Goal: Task Accomplishment & Management: Manage account settings

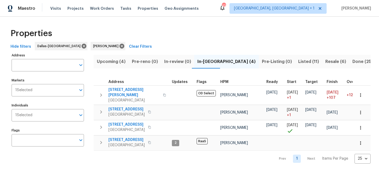
click at [298, 64] on span "Listed (11)" at bounding box center [308, 61] width 21 height 7
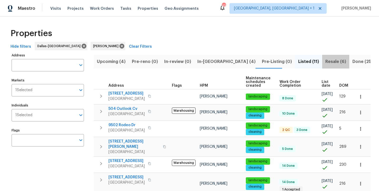
click at [322, 65] on button "Resale (6)" at bounding box center [335, 62] width 27 height 14
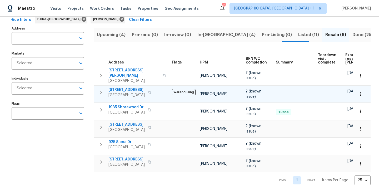
scroll to position [28, 0]
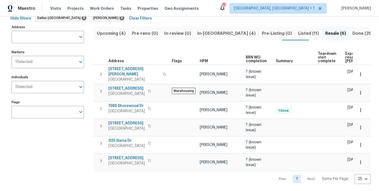
click at [298, 37] on span "Listed (11)" at bounding box center [308, 33] width 21 height 7
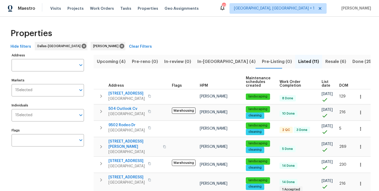
click at [212, 61] on span "In-reno (4)" at bounding box center [226, 61] width 58 height 7
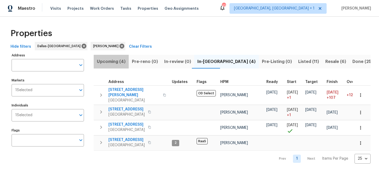
click at [116, 63] on span "Upcoming (4)" at bounding box center [111, 61] width 29 height 7
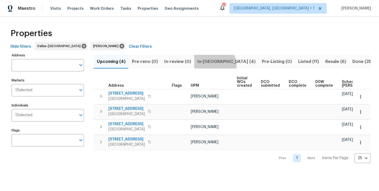
click at [211, 65] on span "In-reno (4)" at bounding box center [226, 61] width 58 height 7
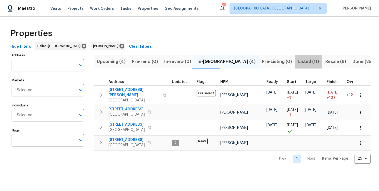
click at [298, 62] on span "Listed (11)" at bounding box center [308, 61] width 21 height 7
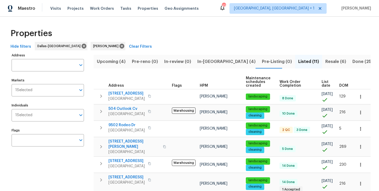
click at [325, 60] on span "Resale (6)" at bounding box center [335, 61] width 21 height 7
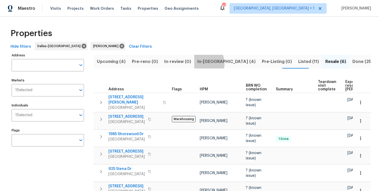
click at [199, 63] on span "In-reno (4)" at bounding box center [226, 61] width 58 height 7
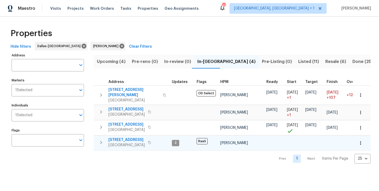
click at [115, 137] on span "2149 Teal Ct" at bounding box center [126, 139] width 36 height 5
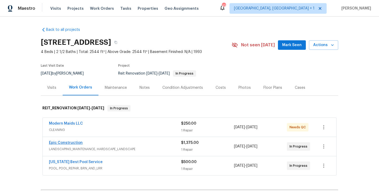
click at [63, 142] on link "Epic Construction" at bounding box center [66, 143] width 34 height 4
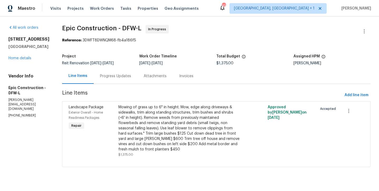
click at [107, 78] on div "Progress Updates" at bounding box center [115, 75] width 31 height 5
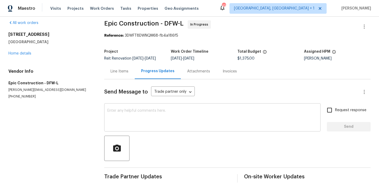
scroll to position [5, 0]
click at [125, 119] on textarea at bounding box center [212, 118] width 210 height 18
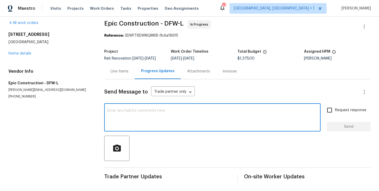
click at [124, 72] on div "Line Items" at bounding box center [119, 71] width 18 height 5
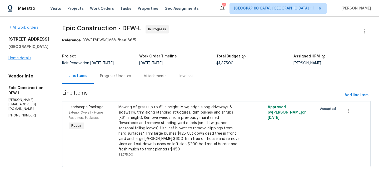
click at [24, 60] on link "Home details" at bounding box center [19, 58] width 23 height 4
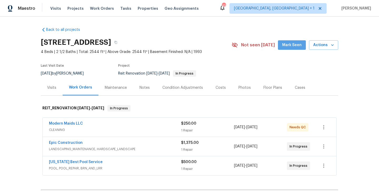
click at [297, 43] on span "Mark Seen" at bounding box center [291, 45] width 19 height 7
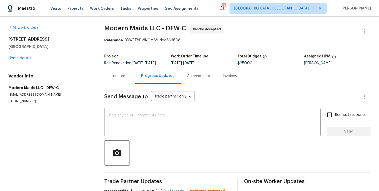
scroll to position [3, 0]
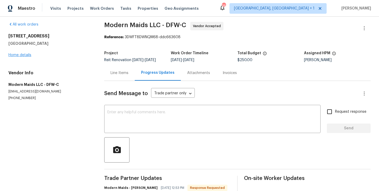
click at [25, 56] on link "Home details" at bounding box center [19, 55] width 23 height 4
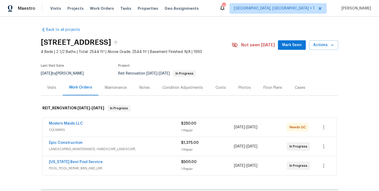
click at [283, 43] on button "Mark Seen" at bounding box center [292, 45] width 28 height 10
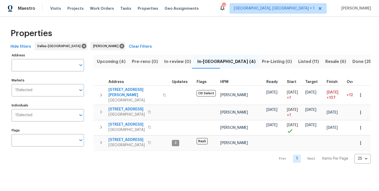
click at [298, 60] on span "Listed (11)" at bounding box center [308, 61] width 21 height 7
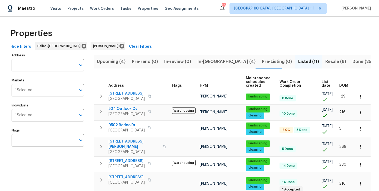
click at [325, 63] on span "Resale (6)" at bounding box center [335, 61] width 21 height 7
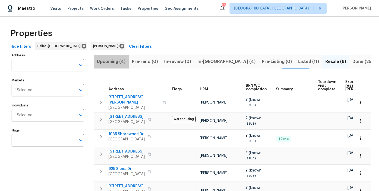
click at [112, 64] on span "Upcoming (4)" at bounding box center [111, 61] width 29 height 7
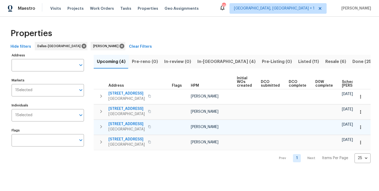
click at [136, 126] on span "5420 Blue Water Lake Dr" at bounding box center [126, 123] width 36 height 5
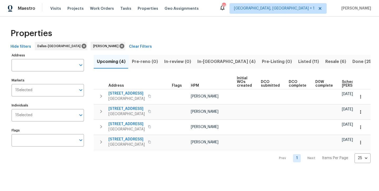
click at [202, 61] on span "In-reno (4)" at bounding box center [226, 61] width 58 height 7
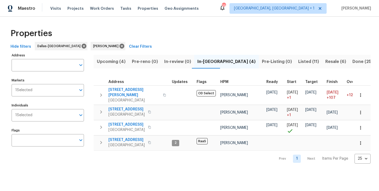
click at [298, 61] on span "Listed (11)" at bounding box center [308, 61] width 21 height 7
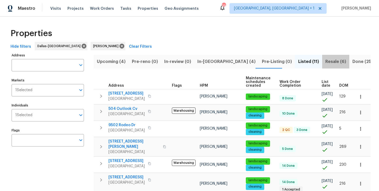
click at [325, 62] on span "Resale (6)" at bounding box center [335, 61] width 21 height 7
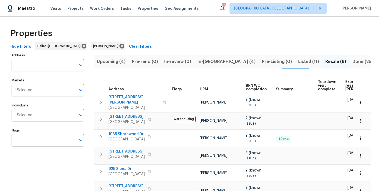
click at [202, 64] on span "In-[GEOGRAPHIC_DATA] (4)" at bounding box center [226, 61] width 58 height 7
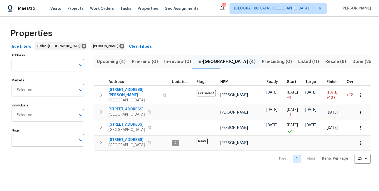
click at [113, 63] on span "Upcoming (4)" at bounding box center [111, 61] width 29 height 7
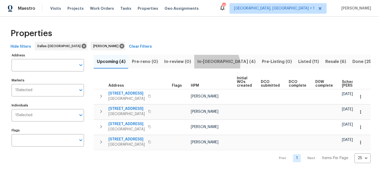
click at [214, 64] on span "In-[GEOGRAPHIC_DATA] (4)" at bounding box center [226, 61] width 58 height 7
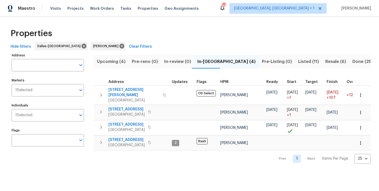
click at [298, 62] on span "Listed (11)" at bounding box center [308, 61] width 21 height 7
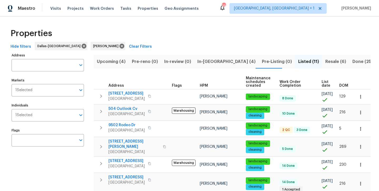
click at [325, 60] on span "Resale (6)" at bounding box center [335, 61] width 21 height 7
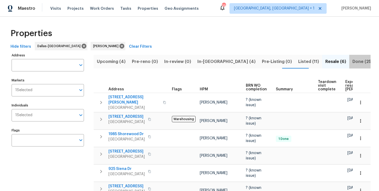
click at [352, 61] on span "Done (256)" at bounding box center [363, 61] width 23 height 7
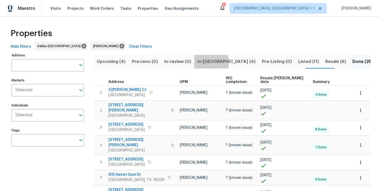
click at [207, 62] on span "In-[GEOGRAPHIC_DATA] (4)" at bounding box center [226, 61] width 58 height 7
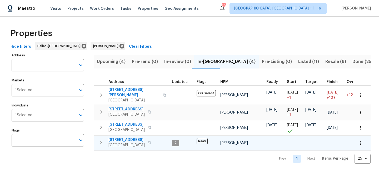
click at [120, 137] on span "[STREET_ADDRESS]" at bounding box center [126, 139] width 36 height 5
click at [117, 62] on span "Upcoming (4)" at bounding box center [111, 61] width 29 height 7
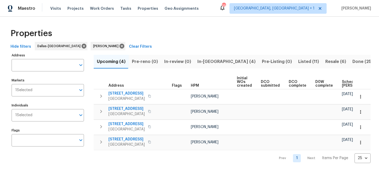
click at [205, 60] on span "In-[GEOGRAPHIC_DATA] (4)" at bounding box center [226, 61] width 58 height 7
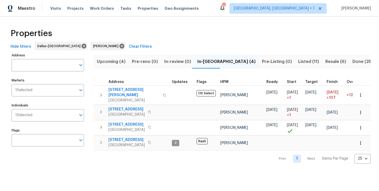
click at [298, 63] on span "Listed (11)" at bounding box center [308, 61] width 21 height 7
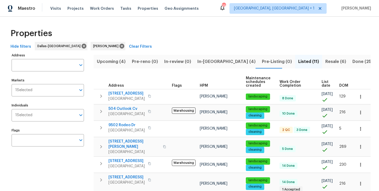
click at [325, 61] on span "Resale (6)" at bounding box center [335, 61] width 21 height 7
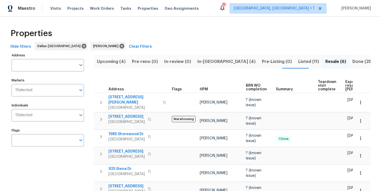
click at [352, 60] on span "Done (256)" at bounding box center [363, 61] width 23 height 7
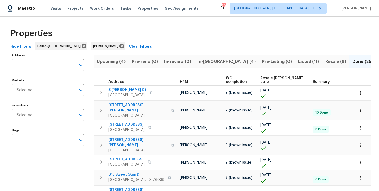
click at [298, 62] on span "Listed (11)" at bounding box center [308, 61] width 21 height 7
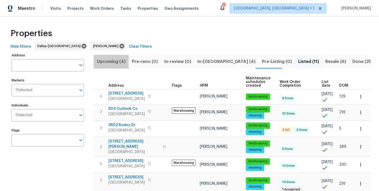
click at [113, 63] on span "Upcoming (4)" at bounding box center [111, 61] width 29 height 7
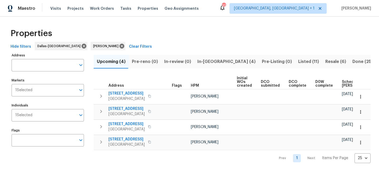
click at [205, 63] on span "In-[GEOGRAPHIC_DATA] (4)" at bounding box center [226, 61] width 58 height 7
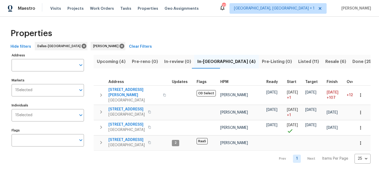
click at [114, 62] on span "Upcoming (4)" at bounding box center [111, 61] width 29 height 7
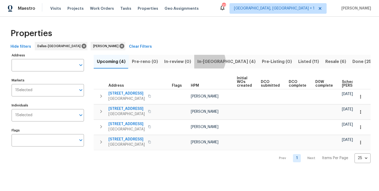
click at [206, 60] on span "In-[GEOGRAPHIC_DATA] (4)" at bounding box center [226, 61] width 58 height 7
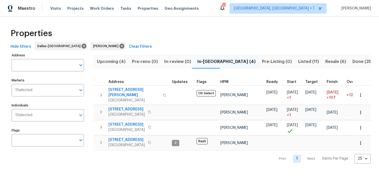
click at [298, 59] on span "Listed (11)" at bounding box center [308, 61] width 21 height 7
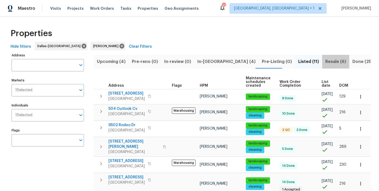
click at [325, 63] on span "Resale (6)" at bounding box center [335, 61] width 21 height 7
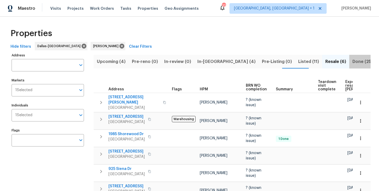
click at [352, 62] on span "Done (256)" at bounding box center [363, 61] width 23 height 7
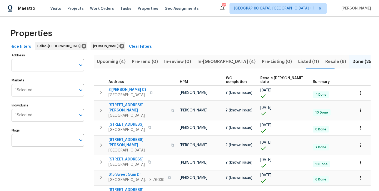
click at [325, 63] on span "Resale (6)" at bounding box center [335, 61] width 21 height 7
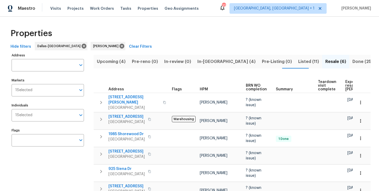
click at [295, 65] on button "Listed (11)" at bounding box center [308, 62] width 27 height 14
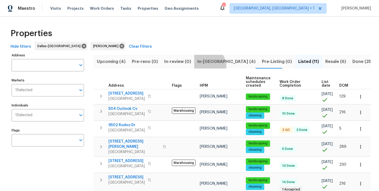
click at [203, 66] on button "In-[GEOGRAPHIC_DATA] (4)" at bounding box center [226, 62] width 64 height 14
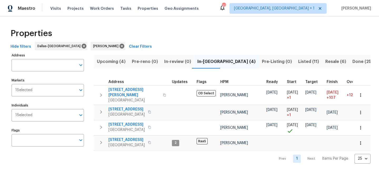
click at [103, 66] on button "Upcoming (4)" at bounding box center [111, 62] width 35 height 14
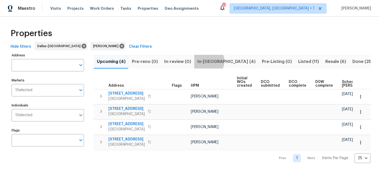
click at [205, 61] on span "In-[GEOGRAPHIC_DATA] (4)" at bounding box center [226, 61] width 58 height 7
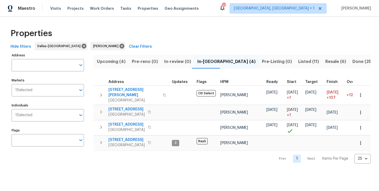
click at [298, 62] on span "Listed (11)" at bounding box center [308, 61] width 21 height 7
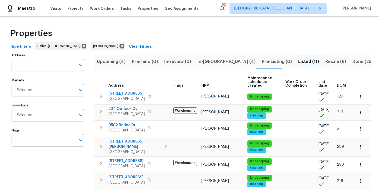
click at [325, 60] on span "Resale (6)" at bounding box center [335, 61] width 21 height 7
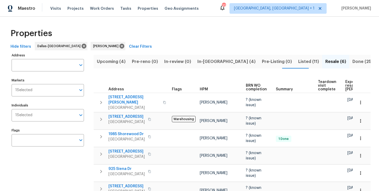
click at [352, 64] on span "Done (256)" at bounding box center [363, 61] width 23 height 7
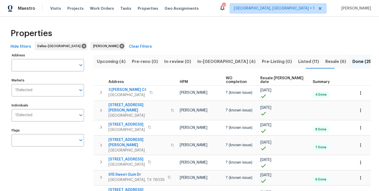
click at [325, 63] on span "Resale (6)" at bounding box center [335, 61] width 21 height 7
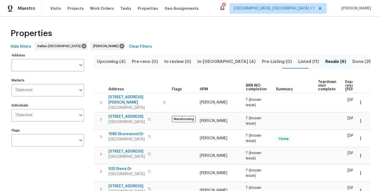
click at [298, 63] on span "Listed (11)" at bounding box center [308, 61] width 21 height 7
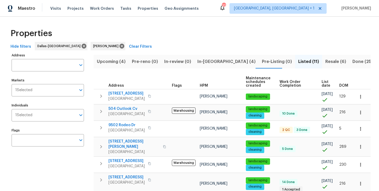
click at [204, 61] on span "In-[GEOGRAPHIC_DATA] (4)" at bounding box center [226, 61] width 58 height 7
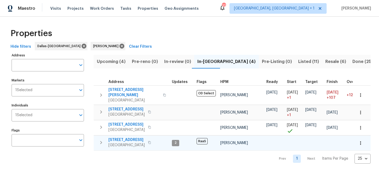
click at [119, 137] on span "[STREET_ADDRESS]" at bounding box center [126, 139] width 36 height 5
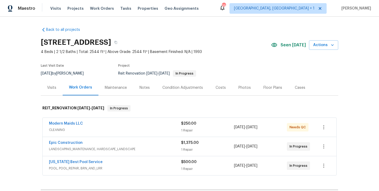
click at [143, 89] on div "Notes" at bounding box center [144, 87] width 10 height 5
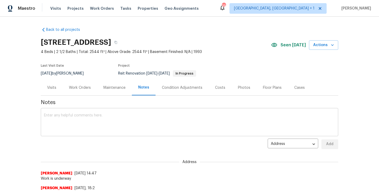
click at [112, 131] on textarea at bounding box center [189, 122] width 291 height 18
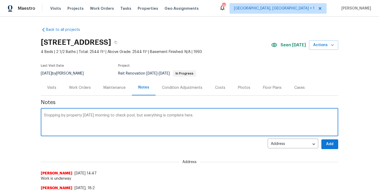
type textarea "Stopping by property tomorrow morning to check pool, but everything is complete…"
click at [330, 145] on span "Add" at bounding box center [329, 144] width 8 height 7
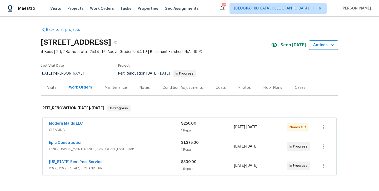
click at [321, 43] on span "Actions" at bounding box center [323, 45] width 21 height 7
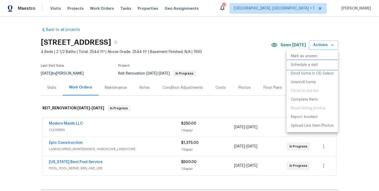
click at [309, 63] on p "Schedule a visit" at bounding box center [304, 65] width 27 height 6
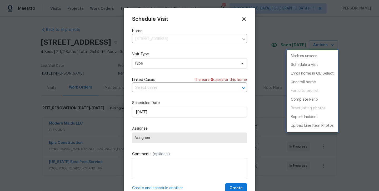
click at [194, 64] on div at bounding box center [189, 95] width 379 height 191
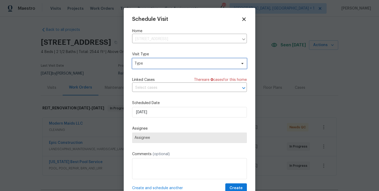
click at [194, 64] on span "Type" at bounding box center [185, 63] width 102 height 5
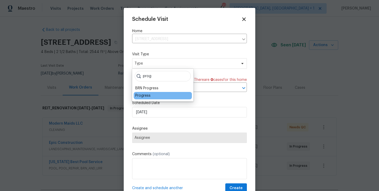
type input "prog"
click at [145, 94] on div "Progress" at bounding box center [142, 95] width 15 height 5
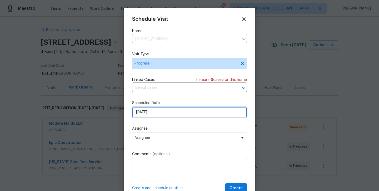
click at [149, 115] on input "9/22/2025" at bounding box center [189, 112] width 115 height 11
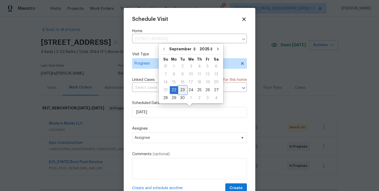
click at [181, 89] on div "23" at bounding box center [182, 89] width 8 height 7
type input "9/23/2025"
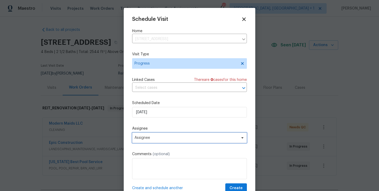
click at [157, 140] on span "Assignee" at bounding box center [189, 137] width 115 height 11
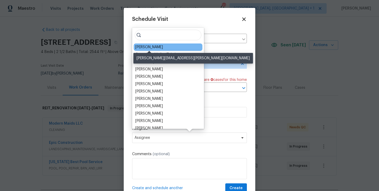
click at [160, 47] on div "[PERSON_NAME]" at bounding box center [149, 46] width 28 height 5
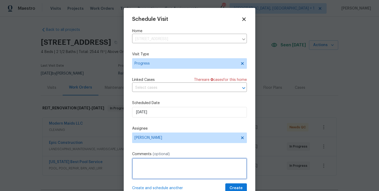
click at [216, 164] on textarea at bounding box center [189, 168] width 115 height 21
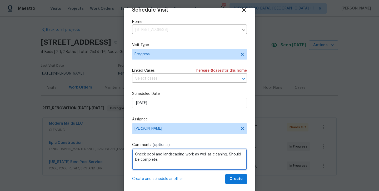
scroll to position [9, 0]
type textarea "Check pool and landscaping work as well as cleaning. Should be complete."
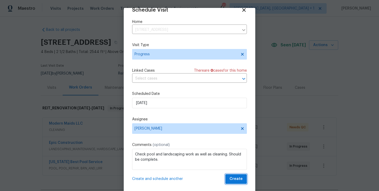
click at [241, 181] on span "Create" at bounding box center [235, 178] width 13 height 7
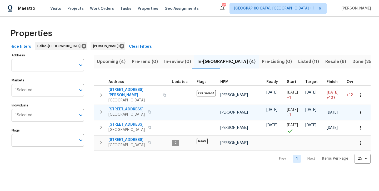
click at [129, 107] on span "[STREET_ADDRESS]" at bounding box center [126, 109] width 36 height 5
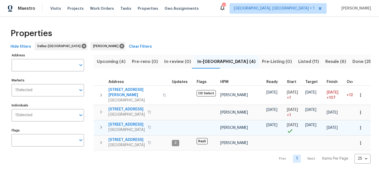
click at [130, 122] on span "8712 Trace Ridge Pkwy" at bounding box center [126, 124] width 36 height 5
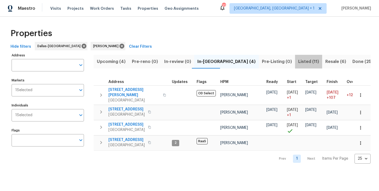
click at [298, 63] on span "Listed (11)" at bounding box center [308, 61] width 21 height 7
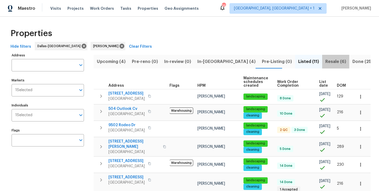
click at [325, 63] on span "Resale (6)" at bounding box center [335, 61] width 21 height 7
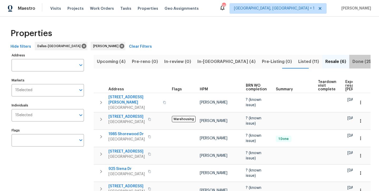
click at [352, 62] on span "Done (256)" at bounding box center [363, 61] width 23 height 7
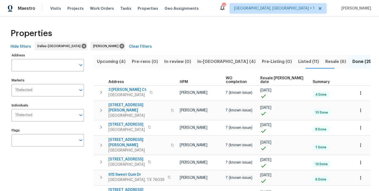
click at [298, 61] on span "Listed (11)" at bounding box center [308, 61] width 21 height 7
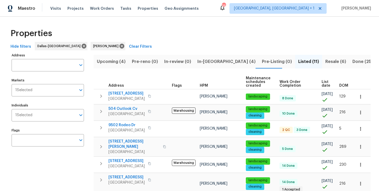
click at [109, 62] on span "Upcoming (4)" at bounding box center [111, 61] width 29 height 7
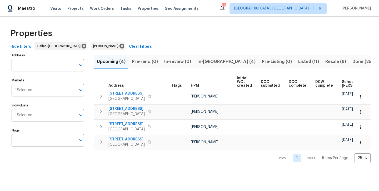
click at [204, 62] on span "In-[GEOGRAPHIC_DATA] (4)" at bounding box center [226, 61] width 58 height 7
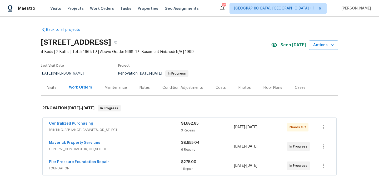
click at [144, 90] on div "Notes" at bounding box center [144, 88] width 23 height 16
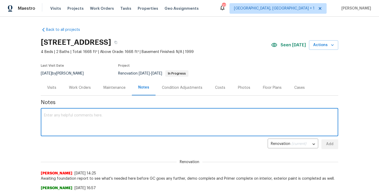
click at [114, 122] on textarea at bounding box center [189, 122] width 291 height 18
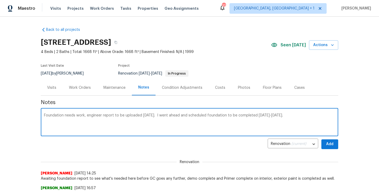
type textarea "Foundation needs work, engineer report to be uploaded today. I went ahead and s…"
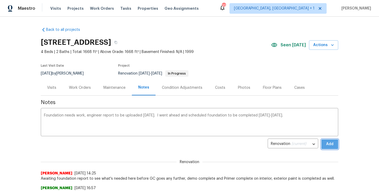
click at [333, 144] on span "Add" at bounding box center [329, 144] width 8 height 7
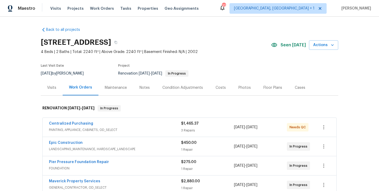
click at [55, 90] on div "Visits" at bounding box center [51, 87] width 9 height 5
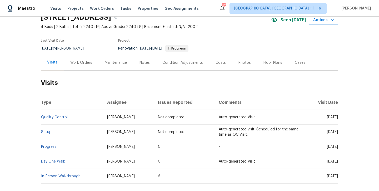
scroll to position [32, 0]
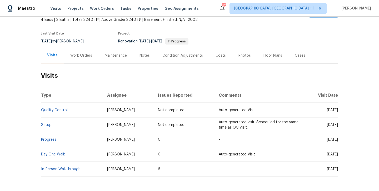
click at [62, 171] on td "In-Person Walkthrough" at bounding box center [72, 168] width 62 height 15
click at [62, 168] on link "In-Person Walkthrough" at bounding box center [60, 169] width 39 height 4
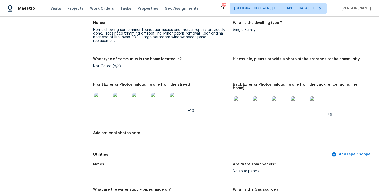
scroll to position [201, 0]
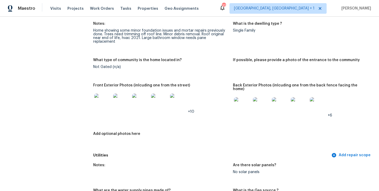
click at [313, 100] on img at bounding box center [318, 105] width 17 height 17
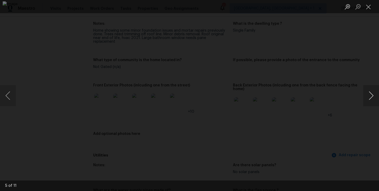
click at [372, 98] on button "Next image" at bounding box center [371, 95] width 16 height 21
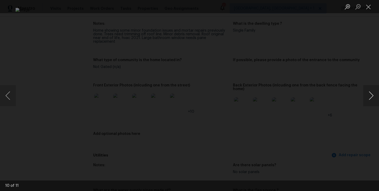
click at [372, 98] on button "Next image" at bounding box center [371, 95] width 16 height 21
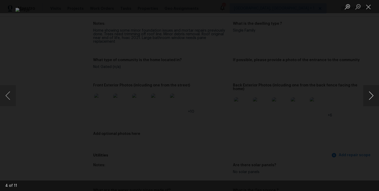
click at [372, 98] on button "Next image" at bounding box center [371, 95] width 16 height 21
click at [371, 94] on button "Next image" at bounding box center [371, 95] width 16 height 21
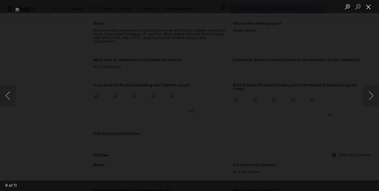
click at [368, 5] on button "Close lightbox" at bounding box center [368, 6] width 11 height 9
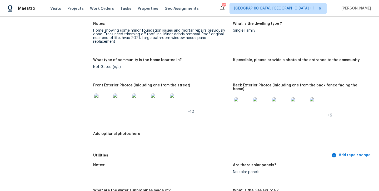
click at [264, 100] on img at bounding box center [261, 105] width 17 height 17
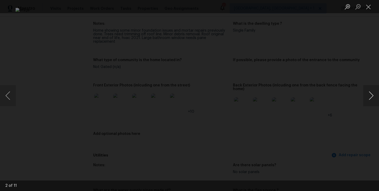
click at [374, 97] on button "Next image" at bounding box center [371, 95] width 16 height 21
click at [373, 97] on button "Next image" at bounding box center [371, 95] width 16 height 21
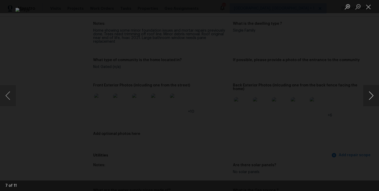
click at [373, 97] on button "Next image" at bounding box center [371, 95] width 16 height 21
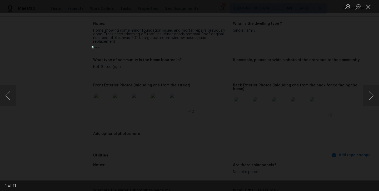
click at [370, 9] on button "Close lightbox" at bounding box center [368, 6] width 11 height 9
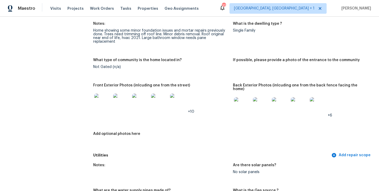
click at [103, 93] on img at bounding box center [102, 101] width 17 height 17
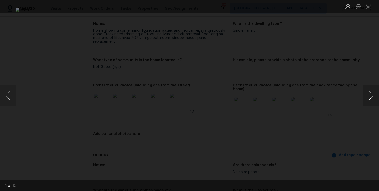
click at [370, 96] on button "Next image" at bounding box center [371, 95] width 16 height 21
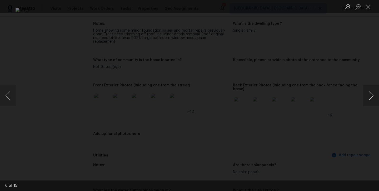
click at [370, 96] on button "Next image" at bounding box center [371, 95] width 16 height 21
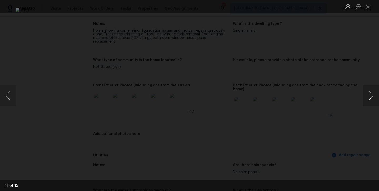
click at [370, 96] on button "Next image" at bounding box center [371, 95] width 16 height 21
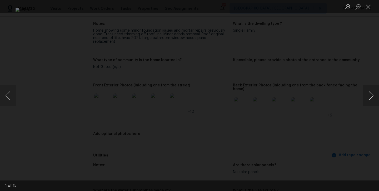
click at [370, 96] on button "Next image" at bounding box center [371, 95] width 16 height 21
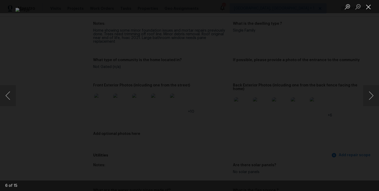
click at [367, 8] on button "Close lightbox" at bounding box center [368, 6] width 11 height 9
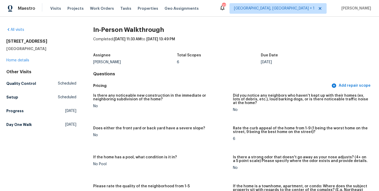
scroll to position [0, 0]
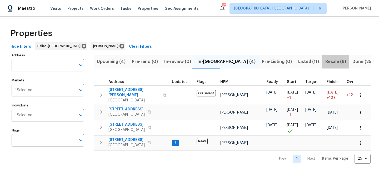
click at [325, 62] on span "Resale (6)" at bounding box center [335, 61] width 21 height 7
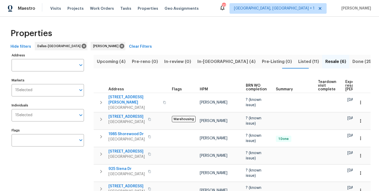
click at [295, 65] on button "Listed (11)" at bounding box center [308, 62] width 27 height 14
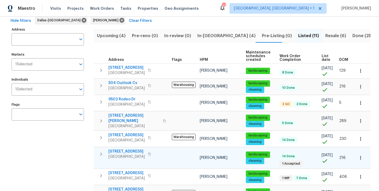
scroll to position [26, 0]
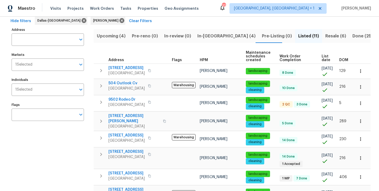
click at [325, 35] on span "Resale (6)" at bounding box center [335, 35] width 21 height 7
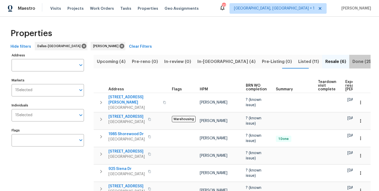
click at [352, 62] on span "Done (256)" at bounding box center [363, 61] width 23 height 7
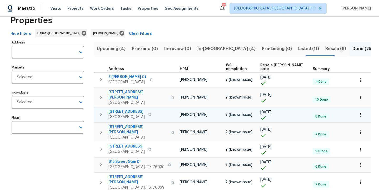
scroll to position [12, 0]
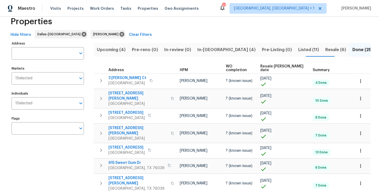
click at [119, 49] on span "Upcoming (4)" at bounding box center [111, 49] width 29 height 7
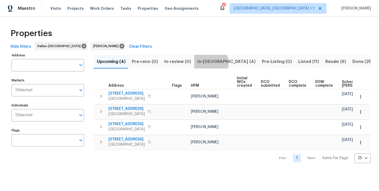
click at [208, 63] on span "In-[GEOGRAPHIC_DATA] (4)" at bounding box center [226, 61] width 58 height 7
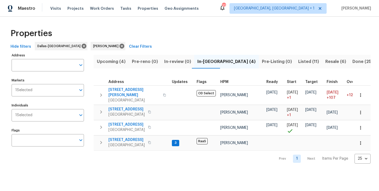
click at [298, 63] on span "Listed (11)" at bounding box center [308, 61] width 21 height 7
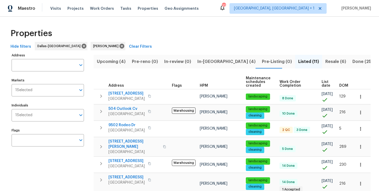
click at [325, 64] on span "Resale (6)" at bounding box center [335, 61] width 21 height 7
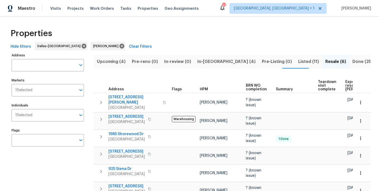
click at [352, 64] on span "Done (256)" at bounding box center [363, 61] width 23 height 7
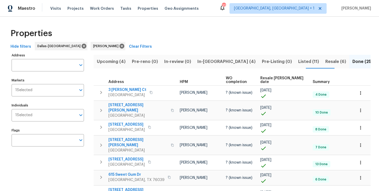
click at [325, 60] on span "Resale (6)" at bounding box center [335, 61] width 21 height 7
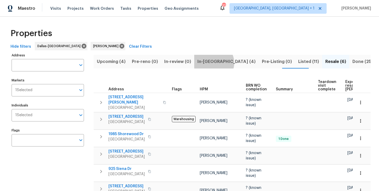
click at [211, 63] on span "In-[GEOGRAPHIC_DATA] (4)" at bounding box center [226, 61] width 58 height 7
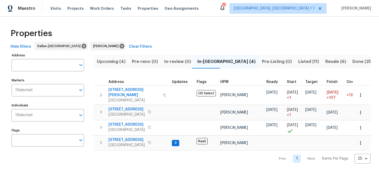
click at [298, 58] on span "Listed (11)" at bounding box center [308, 61] width 21 height 7
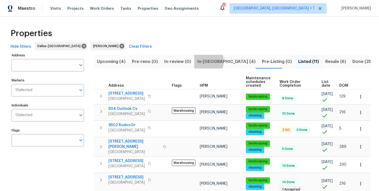
click at [198, 61] on span "In-[GEOGRAPHIC_DATA] (4)" at bounding box center [226, 61] width 58 height 7
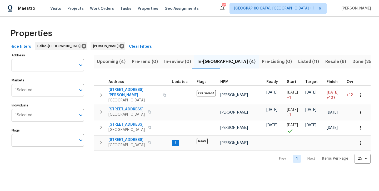
click at [117, 62] on span "Upcoming (4)" at bounding box center [111, 61] width 29 height 7
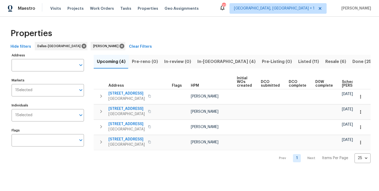
click at [199, 64] on span "In-[GEOGRAPHIC_DATA] (4)" at bounding box center [226, 61] width 58 height 7
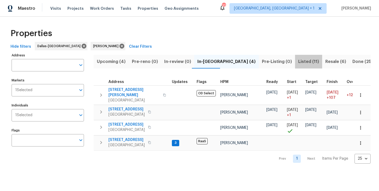
click at [298, 64] on span "Listed (11)" at bounding box center [308, 61] width 21 height 7
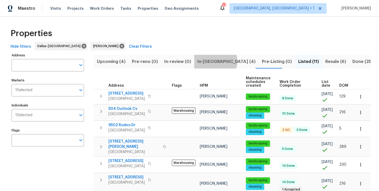
click at [212, 61] on span "In-[GEOGRAPHIC_DATA] (4)" at bounding box center [226, 61] width 58 height 7
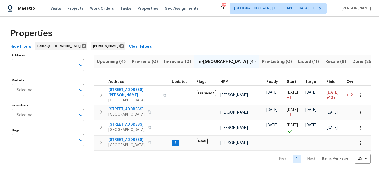
click at [325, 61] on span "Resale (6)" at bounding box center [335, 61] width 21 height 7
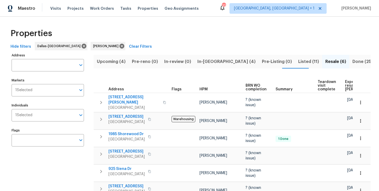
click at [298, 63] on span "Listed (11)" at bounding box center [308, 61] width 21 height 7
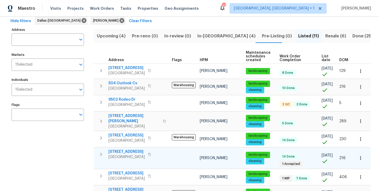
scroll to position [19, 0]
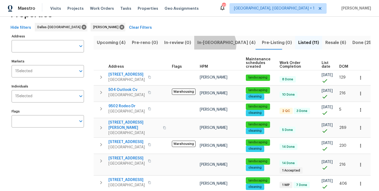
click at [212, 44] on span "In-[GEOGRAPHIC_DATA] (4)" at bounding box center [226, 42] width 58 height 7
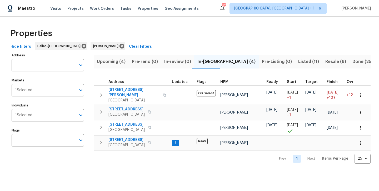
click at [325, 62] on span "Resale (6)" at bounding box center [335, 61] width 21 height 7
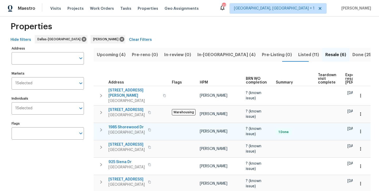
scroll to position [7, 0]
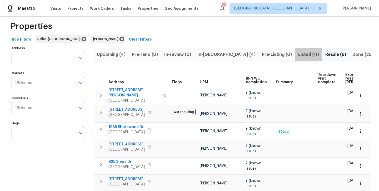
click at [298, 53] on span "Listed (11)" at bounding box center [308, 54] width 21 height 7
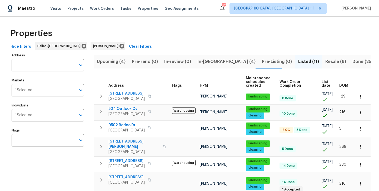
click at [211, 63] on span "In-[GEOGRAPHIC_DATA] (4)" at bounding box center [226, 61] width 58 height 7
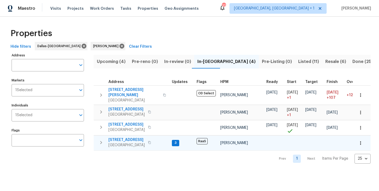
click at [120, 137] on span "[STREET_ADDRESS]" at bounding box center [126, 139] width 36 height 5
click at [298, 63] on span "Listed (11)" at bounding box center [308, 61] width 21 height 7
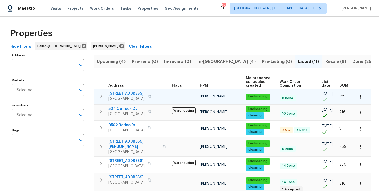
click at [127, 96] on span "Roanoke, TX 76262" at bounding box center [126, 98] width 36 height 5
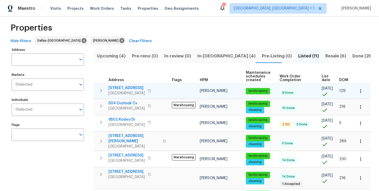
scroll to position [6, 0]
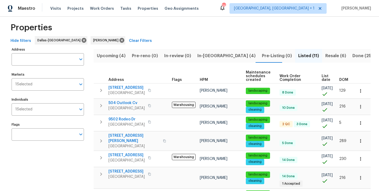
click at [203, 55] on span "In-reno (4)" at bounding box center [226, 55] width 58 height 7
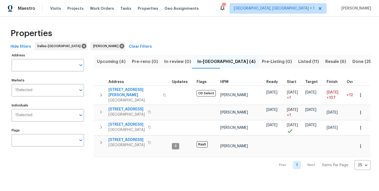
click at [298, 64] on span "Listed (11)" at bounding box center [308, 61] width 21 height 7
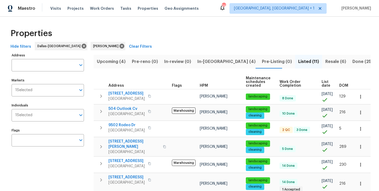
click at [325, 60] on span "Resale (6)" at bounding box center [335, 61] width 21 height 7
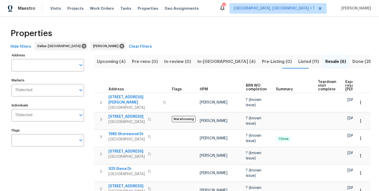
click at [352, 64] on span "Done (256)" at bounding box center [363, 61] width 23 height 7
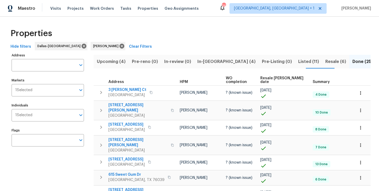
click at [298, 62] on span "Listed (11)" at bounding box center [308, 61] width 21 height 7
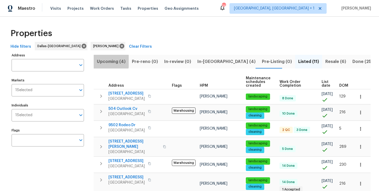
click at [98, 61] on span "Upcoming (4)" at bounding box center [111, 61] width 29 height 7
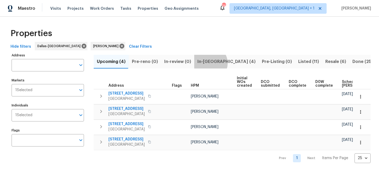
click at [207, 63] on span "In-reno (4)" at bounding box center [226, 61] width 58 height 7
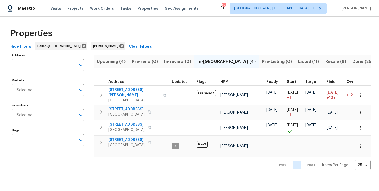
click at [298, 62] on span "Listed (11)" at bounding box center [308, 61] width 21 height 7
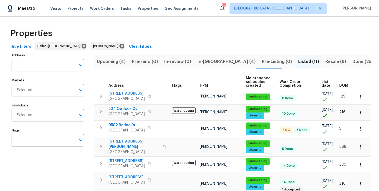
click at [325, 63] on span "Resale (6)" at bounding box center [335, 61] width 21 height 7
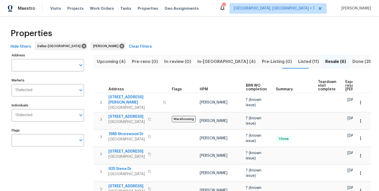
click at [203, 62] on span "In-reno (4)" at bounding box center [226, 61] width 58 height 7
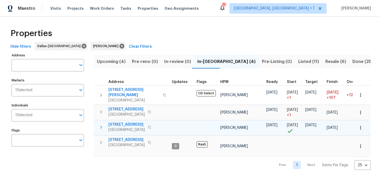
scroll to position [1, 0]
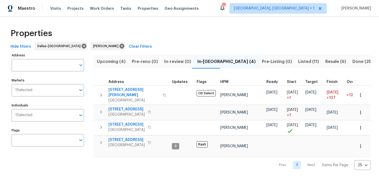
click at [116, 63] on span "Upcoming (4)" at bounding box center [111, 61] width 29 height 7
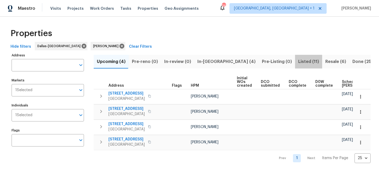
click at [298, 62] on span "Listed (11)" at bounding box center [308, 61] width 21 height 7
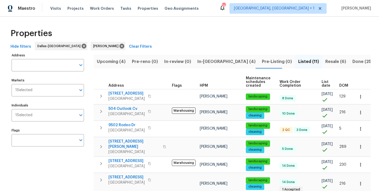
click at [204, 64] on span "In-reno (4)" at bounding box center [226, 61] width 58 height 7
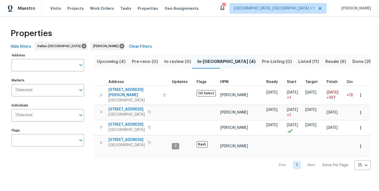
click at [325, 63] on span "Resale (6)" at bounding box center [335, 61] width 21 height 7
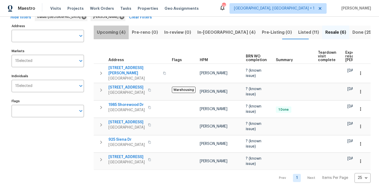
click at [117, 35] on span "Upcoming (4)" at bounding box center [111, 32] width 29 height 7
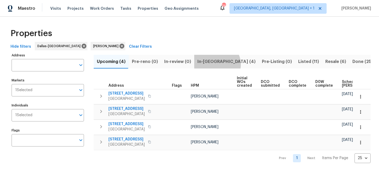
click at [214, 64] on span "In-reno (4)" at bounding box center [226, 61] width 58 height 7
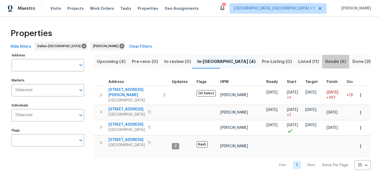
click at [325, 60] on span "Resale (6)" at bounding box center [335, 61] width 21 height 7
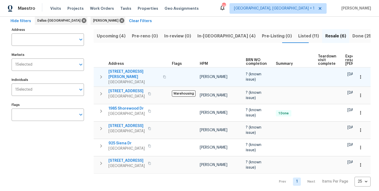
scroll to position [25, 0]
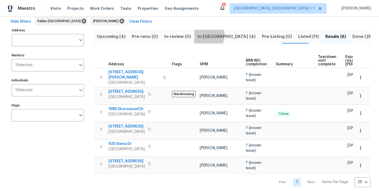
click at [204, 35] on span "In-reno (4)" at bounding box center [226, 36] width 58 height 7
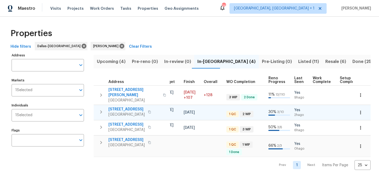
scroll to position [0, 145]
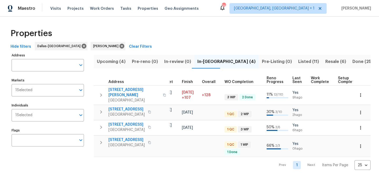
click at [170, 1] on div "Maestro Visits Projects Work Orders Tasks Properties Geo Assignments 34 Albuque…" at bounding box center [189, 8] width 379 height 17
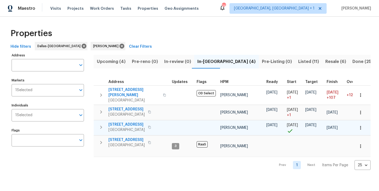
scroll to position [0, 0]
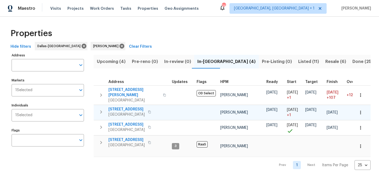
click at [129, 107] on span "3724 Tulip Tree Dr" at bounding box center [126, 109] width 36 height 5
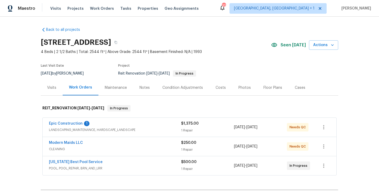
click at [70, 120] on div "Epic Construction 1 LANDSCAPING_MAINTENANCE, HARDSCAPE_LANDSCAPE $1,375.00 1 Re…" at bounding box center [189, 127] width 293 height 19
click at [70, 124] on link "Epic Construction" at bounding box center [66, 124] width 34 height 4
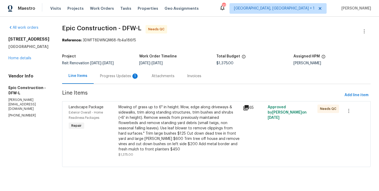
click at [175, 122] on div "Mowing of grass up to 6" in height. Mow, edge along driveways & sidewalks, trim…" at bounding box center [178, 127] width 121 height 47
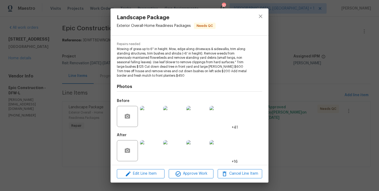
scroll to position [50, 0]
click at [154, 149] on img at bounding box center [150, 150] width 21 height 21
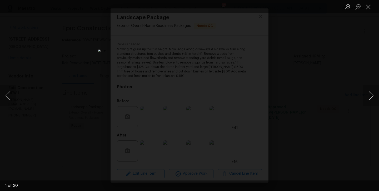
click at [373, 96] on button "Next image" at bounding box center [371, 95] width 16 height 21
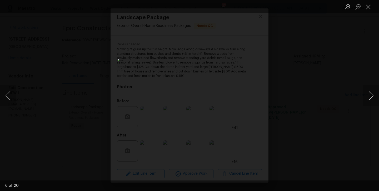
click at [373, 96] on button "Next image" at bounding box center [371, 95] width 16 height 21
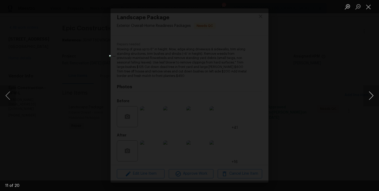
click at [373, 96] on button "Next image" at bounding box center [371, 95] width 16 height 21
click at [367, 5] on button "Close lightbox" at bounding box center [368, 6] width 11 height 9
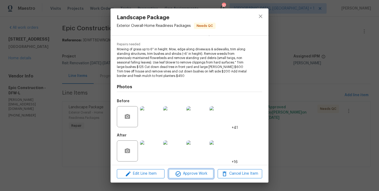
click at [203, 174] on span "Approve Work" at bounding box center [190, 173] width 41 height 7
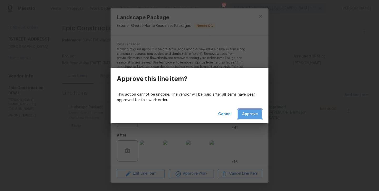
click at [247, 114] on span "Approve" at bounding box center [250, 114] width 16 height 7
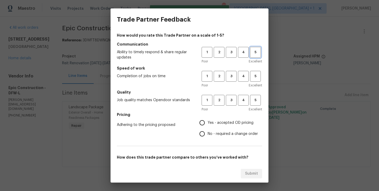
click at [255, 53] on span "5" at bounding box center [255, 52] width 10 height 6
click at [255, 76] on span "5" at bounding box center [255, 76] width 10 height 6
click at [256, 94] on h5 "Quality" at bounding box center [189, 91] width 145 height 5
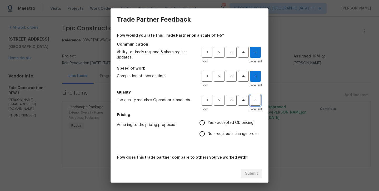
click at [251, 105] on button "5" at bounding box center [255, 100] width 11 height 11
click at [229, 123] on span "Yes - accepted OD pricing" at bounding box center [230, 123] width 46 height 6
click at [207, 123] on input "Yes - accepted OD pricing" at bounding box center [201, 122] width 11 height 11
radio input "true"
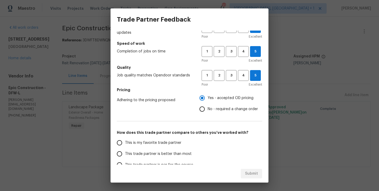
scroll to position [29, 0]
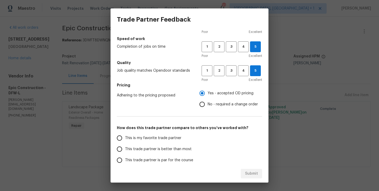
click at [157, 139] on span "This is my favorite trade partner" at bounding box center [153, 138] width 56 height 6
click at [125, 139] on input "This is my favorite trade partner" at bounding box center [119, 137] width 11 height 11
click at [247, 170] on button "Submit" at bounding box center [251, 174] width 21 height 10
radio input "true"
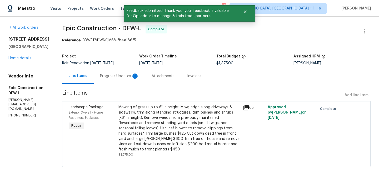
click at [108, 78] on div "Progress Updates 1" at bounding box center [119, 75] width 39 height 5
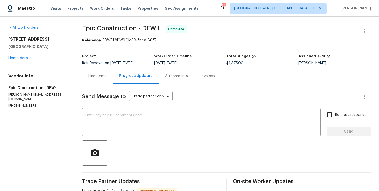
click at [23, 57] on link "Home details" at bounding box center [19, 58] width 23 height 4
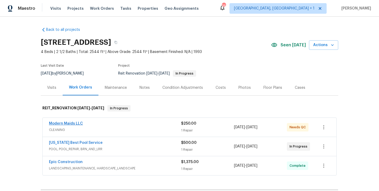
click at [69, 124] on link "Modern Maids LLC" at bounding box center [66, 124] width 34 height 4
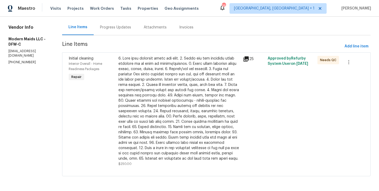
scroll to position [49, 0]
click at [166, 136] on div at bounding box center [178, 108] width 121 height 105
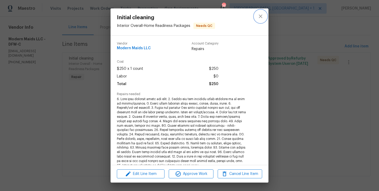
click at [261, 18] on icon "close" at bounding box center [260, 16] width 6 height 6
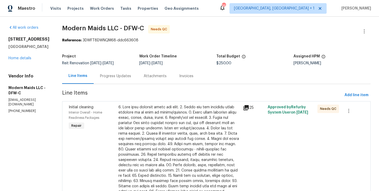
scroll to position [0, 0]
click at [20, 59] on link "Home details" at bounding box center [19, 58] width 23 height 4
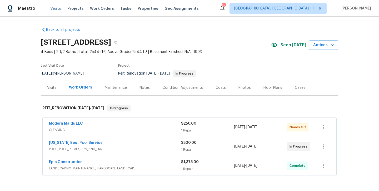
click at [55, 8] on span "Visits" at bounding box center [55, 8] width 11 height 5
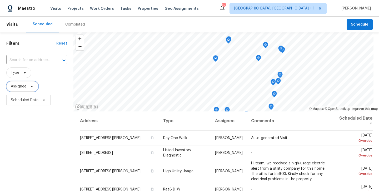
click at [25, 89] on span "Assignee" at bounding box center [22, 86] width 32 height 11
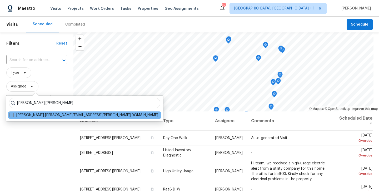
type input "Andrew.kempka"
click at [14, 115] on label "Andrew Kempka andrew.kempka@opendoor.com" at bounding box center [83, 114] width 149 height 5
click at [13, 115] on input "Andrew Kempka andrew.kempka@opendoor.com" at bounding box center [10, 113] width 3 height 3
checkbox input "true"
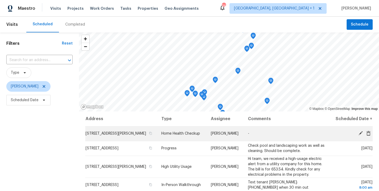
click at [360, 135] on icon at bounding box center [360, 133] width 4 height 4
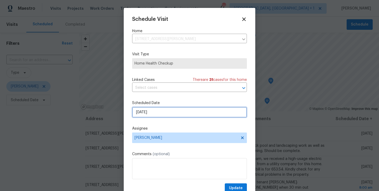
click at [189, 114] on input "[DATE]" at bounding box center [189, 112] width 115 height 11
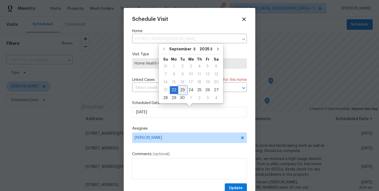
click at [180, 86] on div "23" at bounding box center [182, 89] width 8 height 7
type input "9/23/2025"
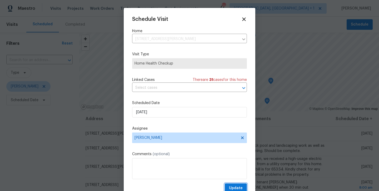
click at [233, 185] on span "Update" at bounding box center [236, 188] width 14 height 7
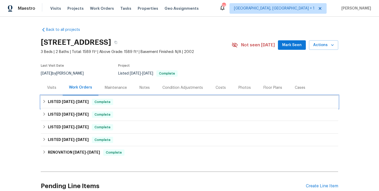
click at [83, 102] on span "[DATE]" at bounding box center [82, 102] width 13 height 4
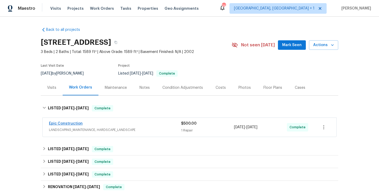
click at [72, 122] on link "Epic Construction" at bounding box center [66, 124] width 34 height 4
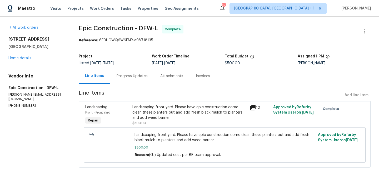
click at [157, 116] on div "Landscaping front yard. Please have epic construction come clean these planters…" at bounding box center [189, 112] width 114 height 16
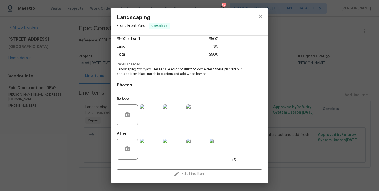
scroll to position [29, 0]
click at [154, 152] on img at bounding box center [150, 149] width 21 height 21
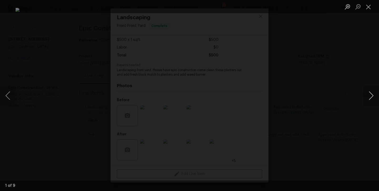
click at [368, 96] on button "Next image" at bounding box center [371, 95] width 16 height 21
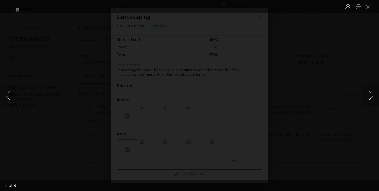
click at [368, 96] on button "Next image" at bounding box center [371, 95] width 16 height 21
click at [369, 8] on button "Close lightbox" at bounding box center [368, 6] width 11 height 9
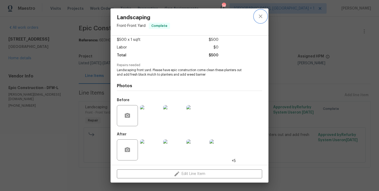
click at [259, 16] on icon "close" at bounding box center [260, 16] width 6 height 6
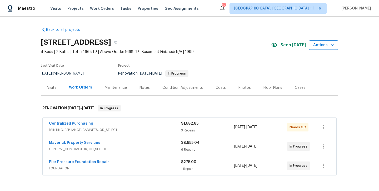
click at [330, 45] on icon "button" at bounding box center [332, 44] width 5 height 5
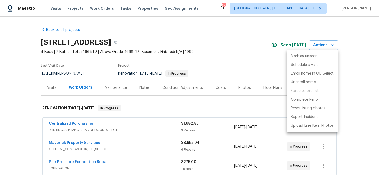
click at [298, 66] on p "Schedule a visit" at bounding box center [304, 65] width 27 height 6
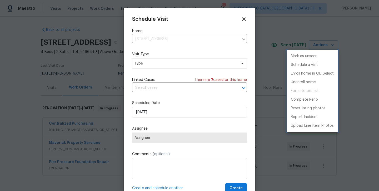
click at [188, 64] on div at bounding box center [189, 95] width 379 height 191
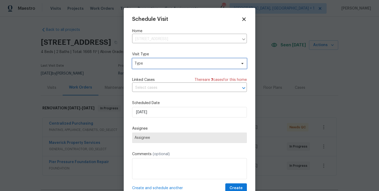
click at [188, 64] on span "Type" at bounding box center [185, 63] width 102 height 5
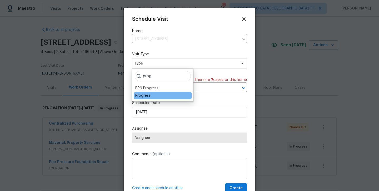
type input "prog"
click at [147, 97] on div "Progress" at bounding box center [142, 95] width 15 height 5
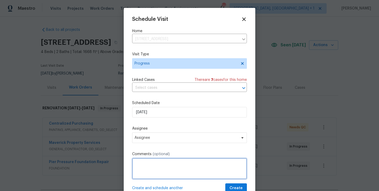
click at [153, 164] on textarea at bounding box center [189, 168] width 115 height 21
type textarea "make sure debris is gone for foundation guys."
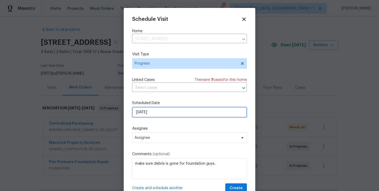
click at [160, 114] on input "[DATE]" at bounding box center [189, 112] width 115 height 11
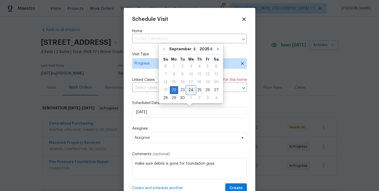
click at [189, 88] on div "24" at bounding box center [190, 89] width 9 height 7
type input "[DATE]"
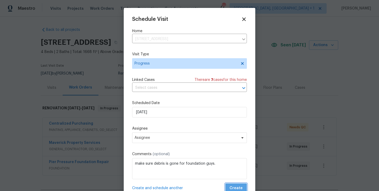
click at [236, 186] on span "Create" at bounding box center [235, 188] width 13 height 7
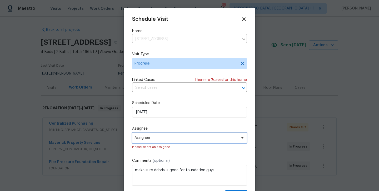
click at [178, 138] on span "Assignee" at bounding box center [185, 137] width 103 height 4
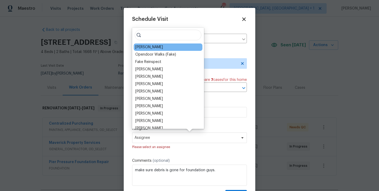
click at [143, 50] on div "[PERSON_NAME]" at bounding box center [168, 46] width 69 height 7
click at [149, 48] on div "[PERSON_NAME]" at bounding box center [149, 46] width 28 height 5
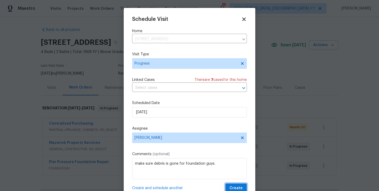
click at [237, 187] on span "Create" at bounding box center [235, 188] width 13 height 7
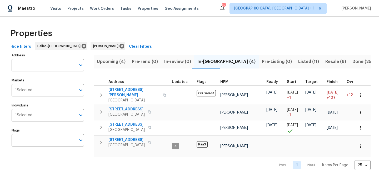
click at [298, 64] on span "Listed (11)" at bounding box center [308, 61] width 21 height 7
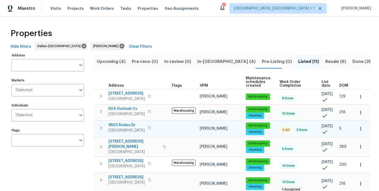
click at [122, 124] on span "9502 Rodeo Dr" at bounding box center [126, 124] width 36 height 5
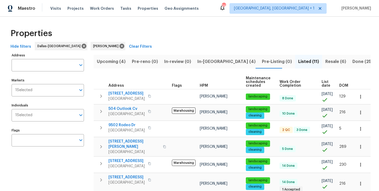
click at [207, 60] on span "In-[GEOGRAPHIC_DATA] (4)" at bounding box center [226, 61] width 58 height 7
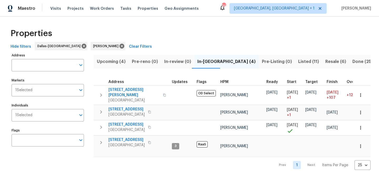
click at [325, 61] on span "Resale (6)" at bounding box center [335, 61] width 21 height 7
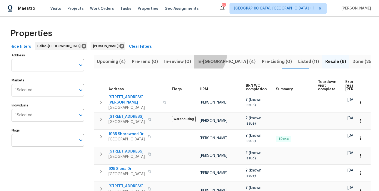
click at [199, 55] on button "In-[GEOGRAPHIC_DATA] (4)" at bounding box center [226, 62] width 64 height 14
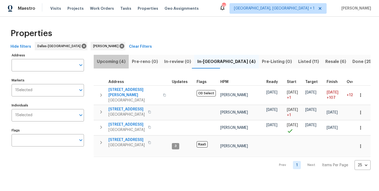
click at [113, 61] on span "Upcoming (4)" at bounding box center [111, 61] width 29 height 7
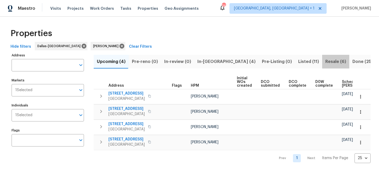
click at [325, 61] on span "Resale (6)" at bounding box center [335, 61] width 21 height 7
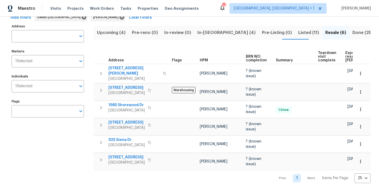
click at [352, 34] on span "Done (256)" at bounding box center [363, 32] width 23 height 7
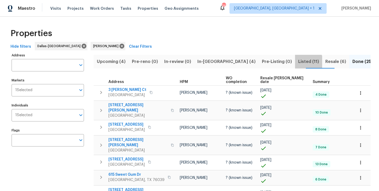
click at [298, 64] on span "Listed (11)" at bounding box center [308, 61] width 21 height 7
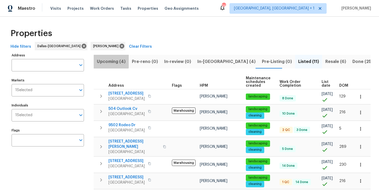
click at [109, 59] on span "Upcoming (4)" at bounding box center [111, 61] width 29 height 7
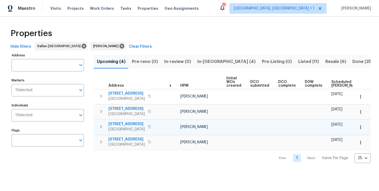
scroll to position [0, 9]
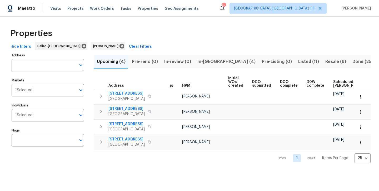
click at [206, 62] on span "In-[GEOGRAPHIC_DATA] (4)" at bounding box center [226, 61] width 58 height 7
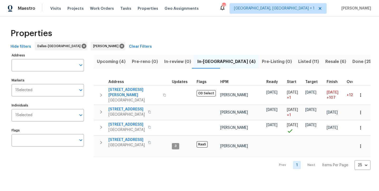
click at [113, 64] on span "Upcoming (4)" at bounding box center [111, 61] width 29 height 7
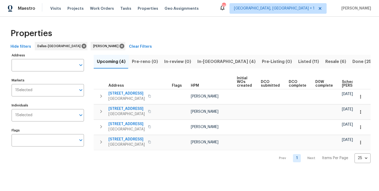
click at [295, 65] on button "Listed (11)" at bounding box center [308, 62] width 27 height 14
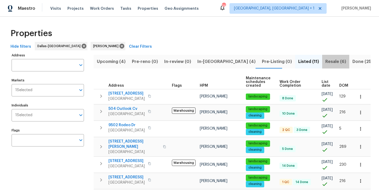
click at [325, 63] on span "Resale (6)" at bounding box center [335, 61] width 21 height 7
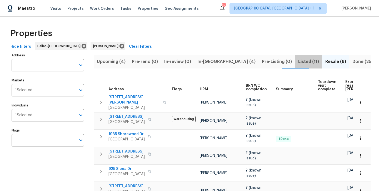
click at [298, 60] on span "Listed (11)" at bounding box center [308, 61] width 21 height 7
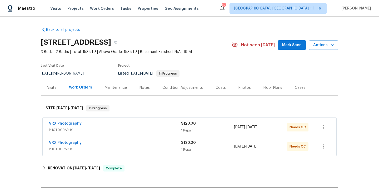
click at [243, 90] on div "Photos" at bounding box center [244, 87] width 12 height 5
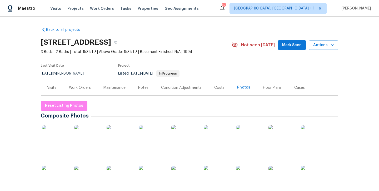
click at [53, 133] on img at bounding box center [55, 138] width 26 height 26
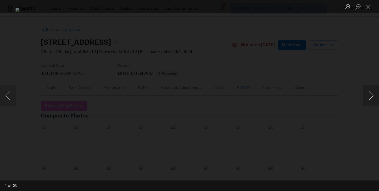
click at [372, 101] on button "Next image" at bounding box center [371, 95] width 16 height 21
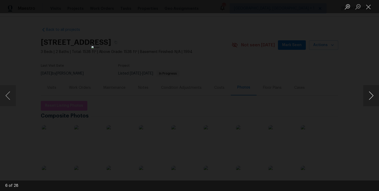
click at [372, 101] on button "Next image" at bounding box center [371, 95] width 16 height 21
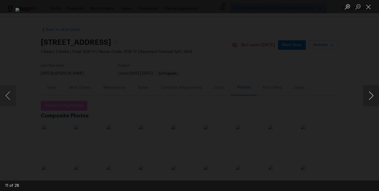
click at [372, 101] on button "Next image" at bounding box center [371, 95] width 16 height 21
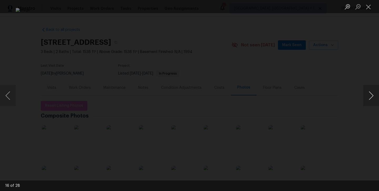
click at [372, 101] on button "Next image" at bounding box center [371, 95] width 16 height 21
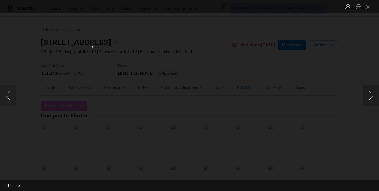
click at [372, 101] on button "Next image" at bounding box center [371, 95] width 16 height 21
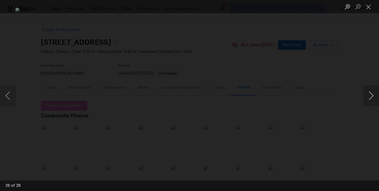
click at [372, 101] on button "Next image" at bounding box center [371, 95] width 16 height 21
